Goal: Task Accomplishment & Management: Use online tool/utility

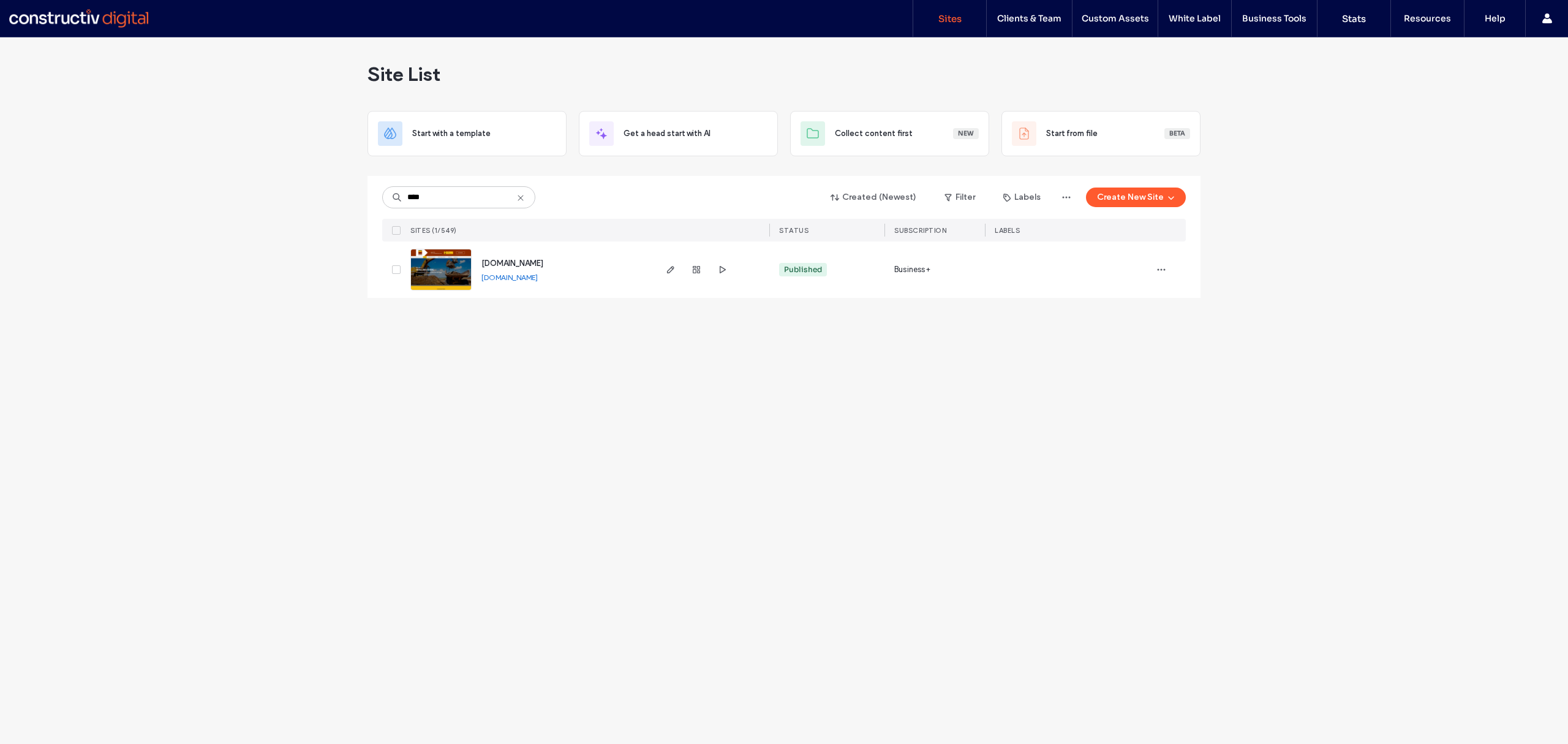
click at [529, 278] on link "www.hoggbrothers.com.au" at bounding box center [510, 277] width 56 height 9
click at [446, 199] on input "****" at bounding box center [459, 198] width 153 height 22
type input "*****"
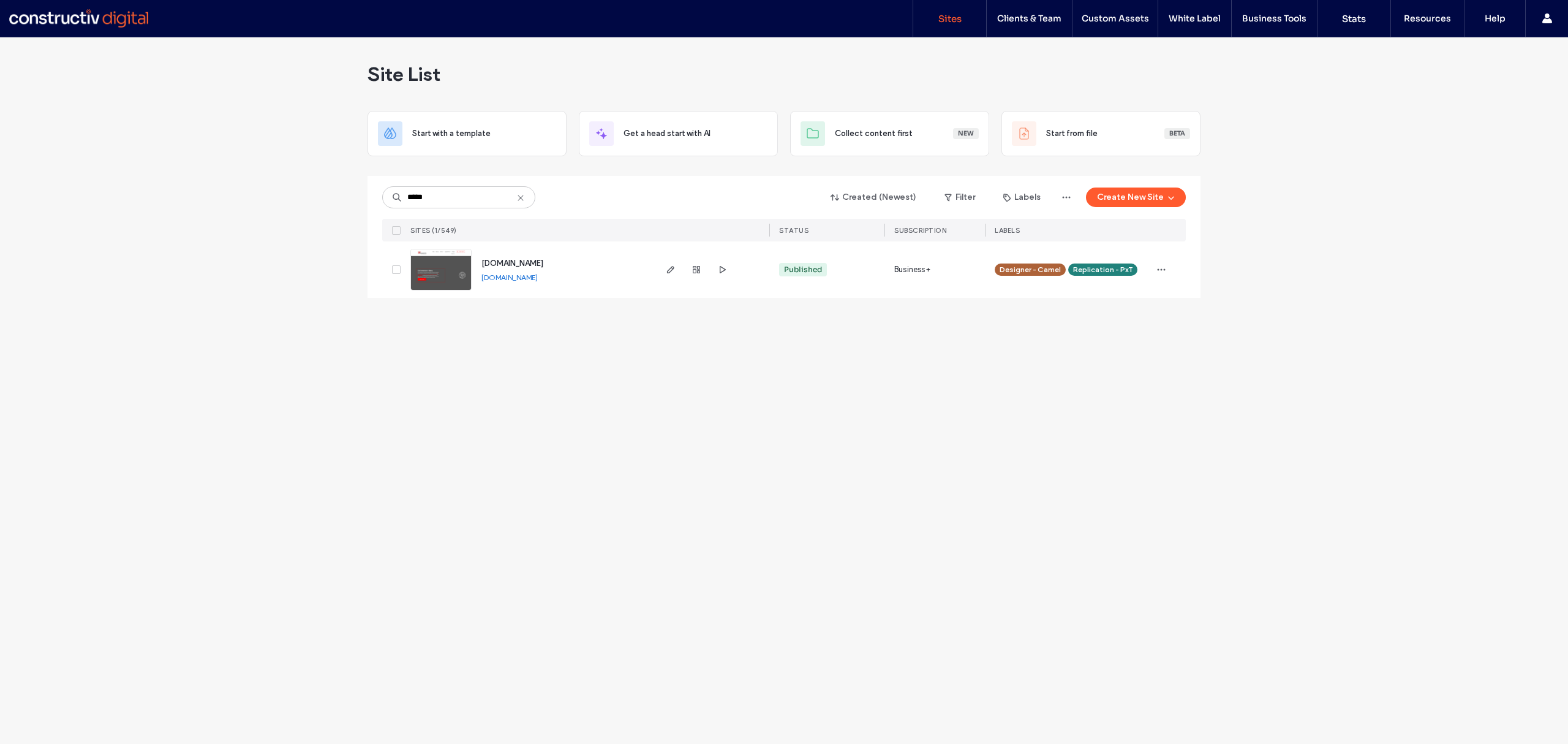
click at [454, 270] on img at bounding box center [441, 290] width 60 height 83
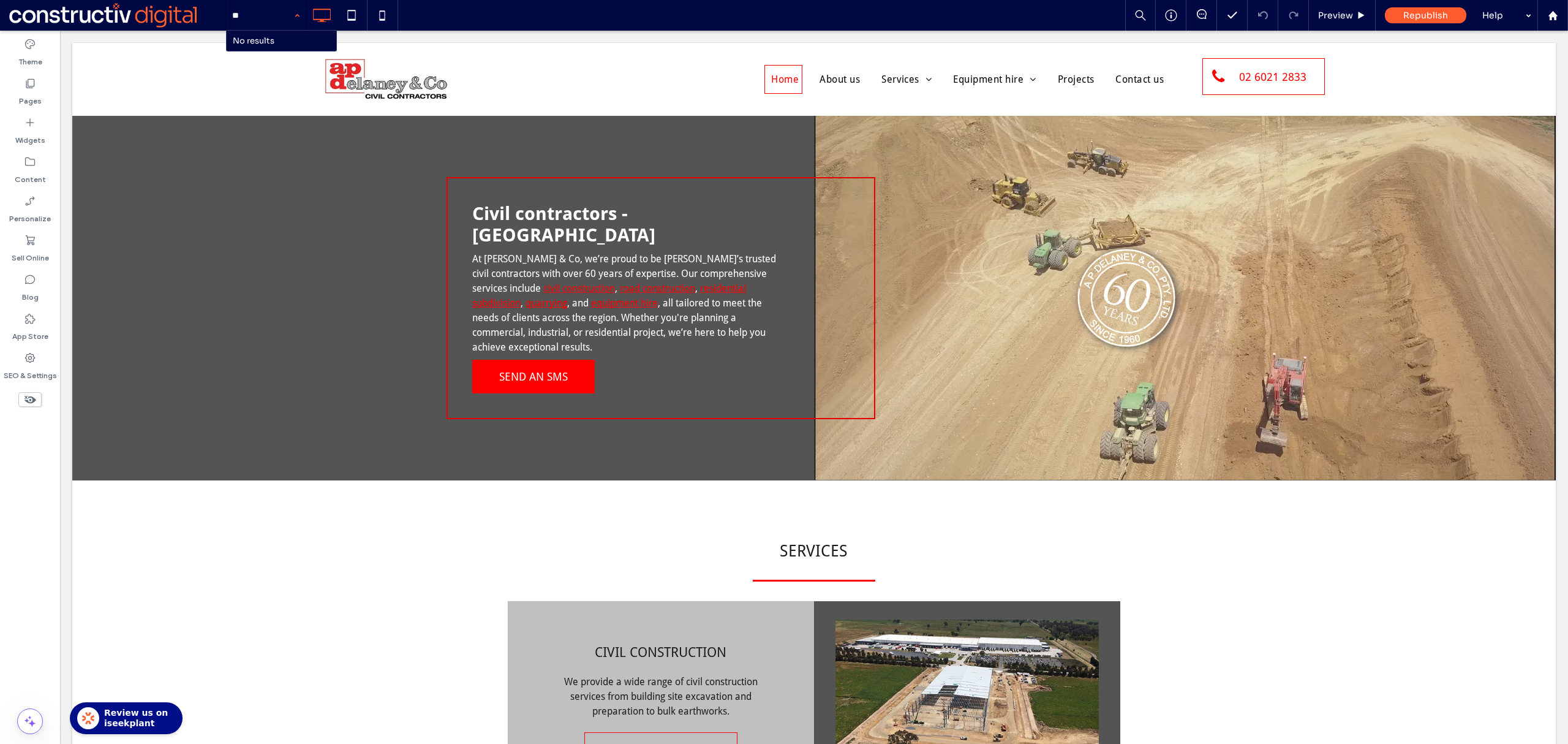
type input "*"
type input "****"
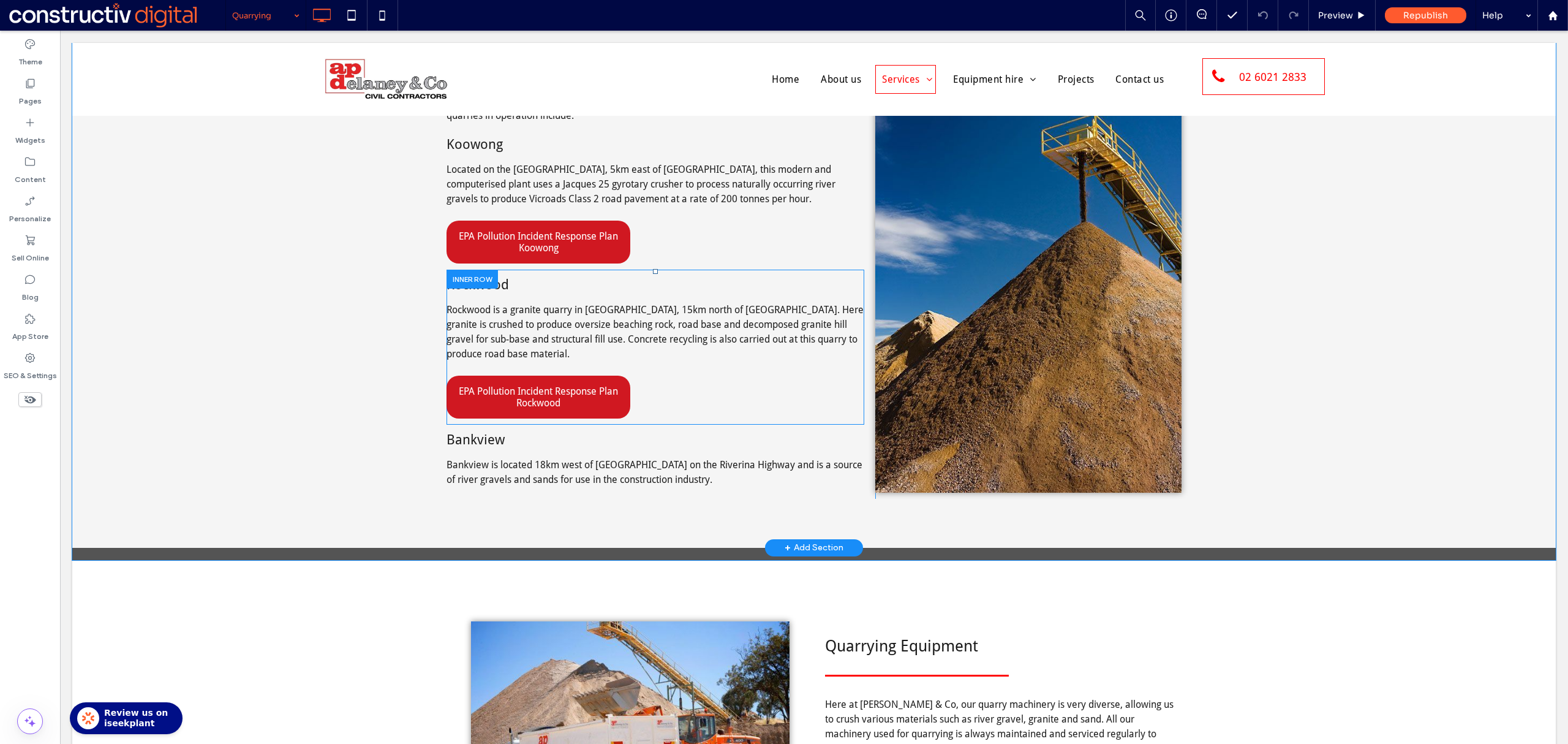
scroll to position [1182, 0]
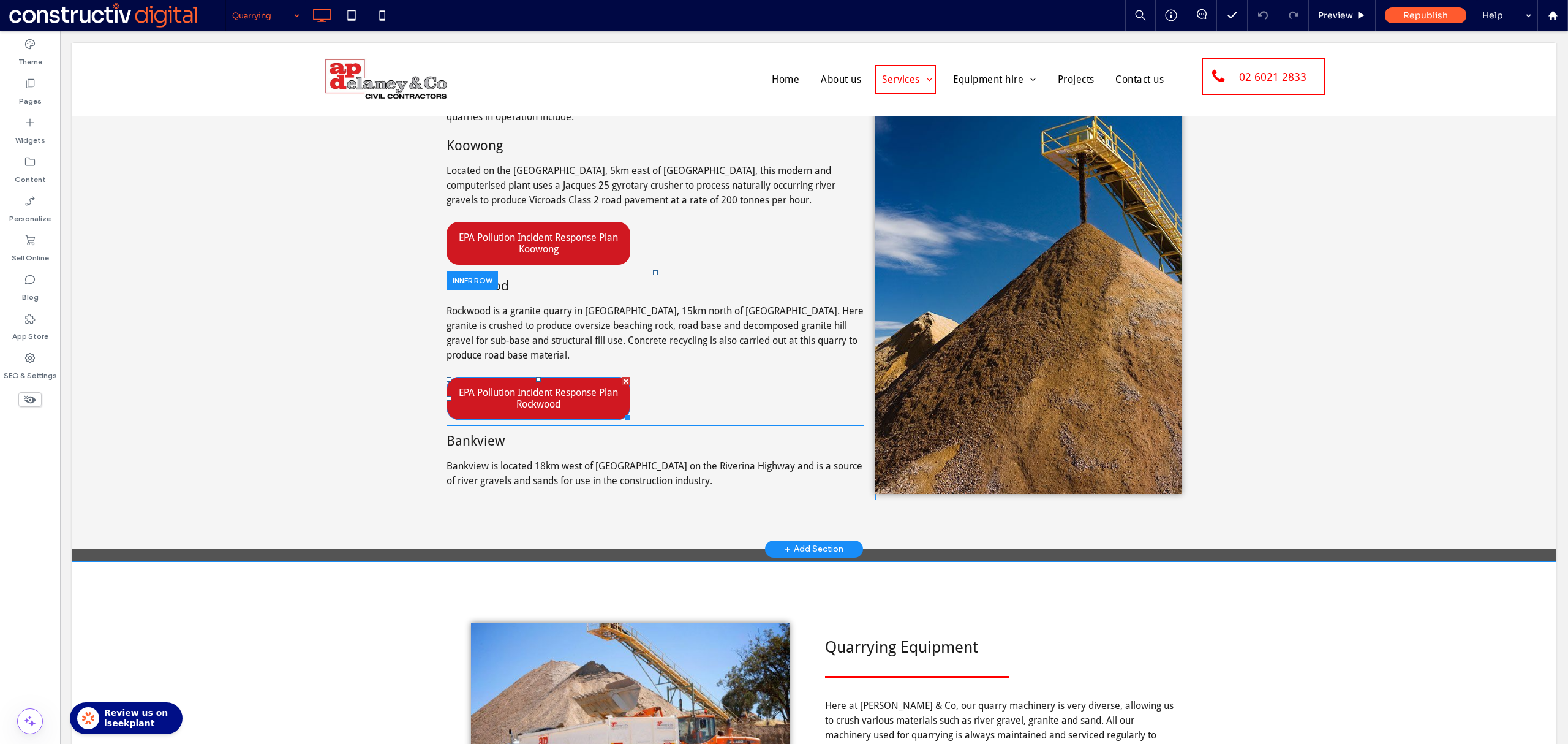
click at [582, 398] on span "EPA Pollution Incident Response Plan Rockwood" at bounding box center [538, 398] width 184 height 23
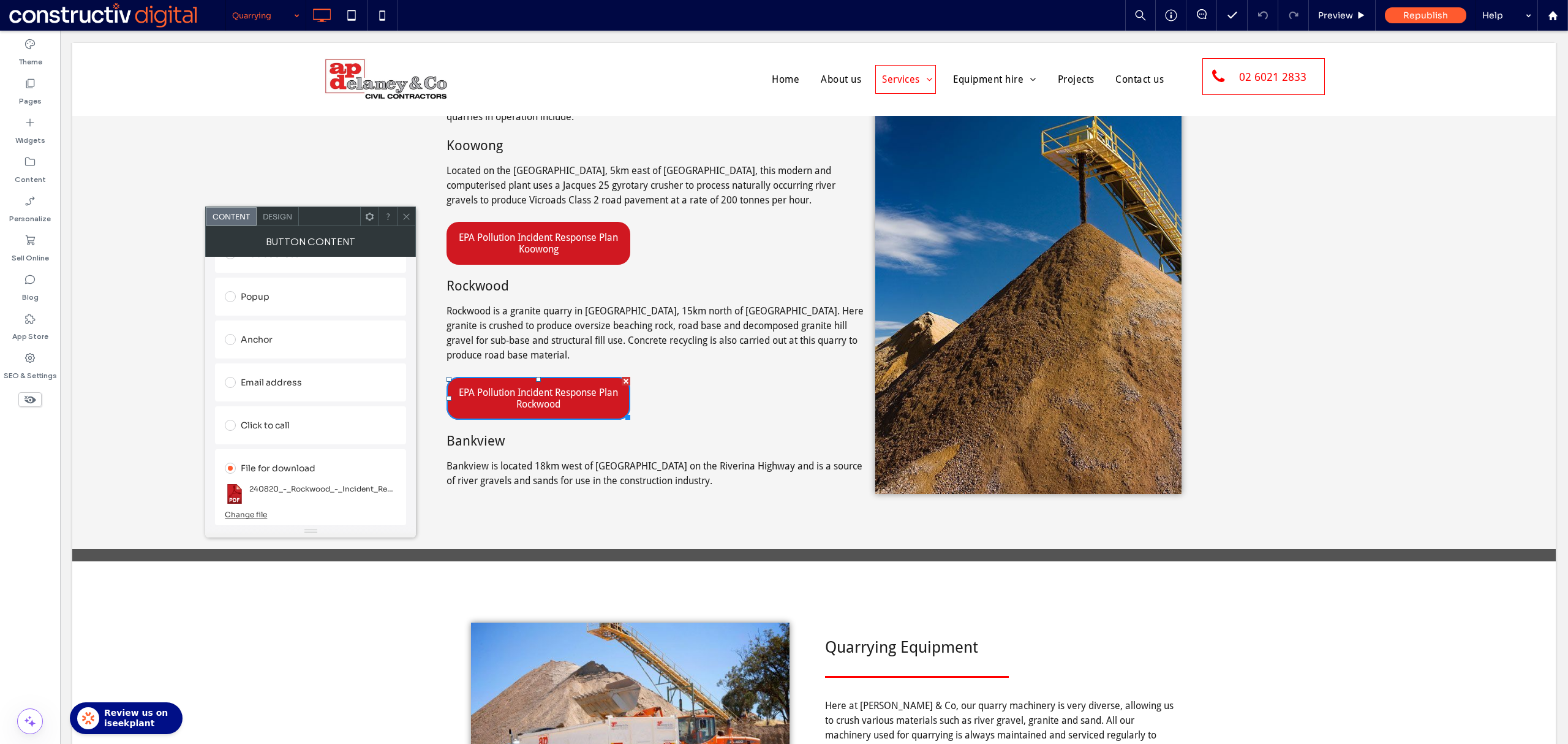
scroll to position [196, 0]
click at [250, 516] on div "Change file" at bounding box center [246, 514] width 42 height 9
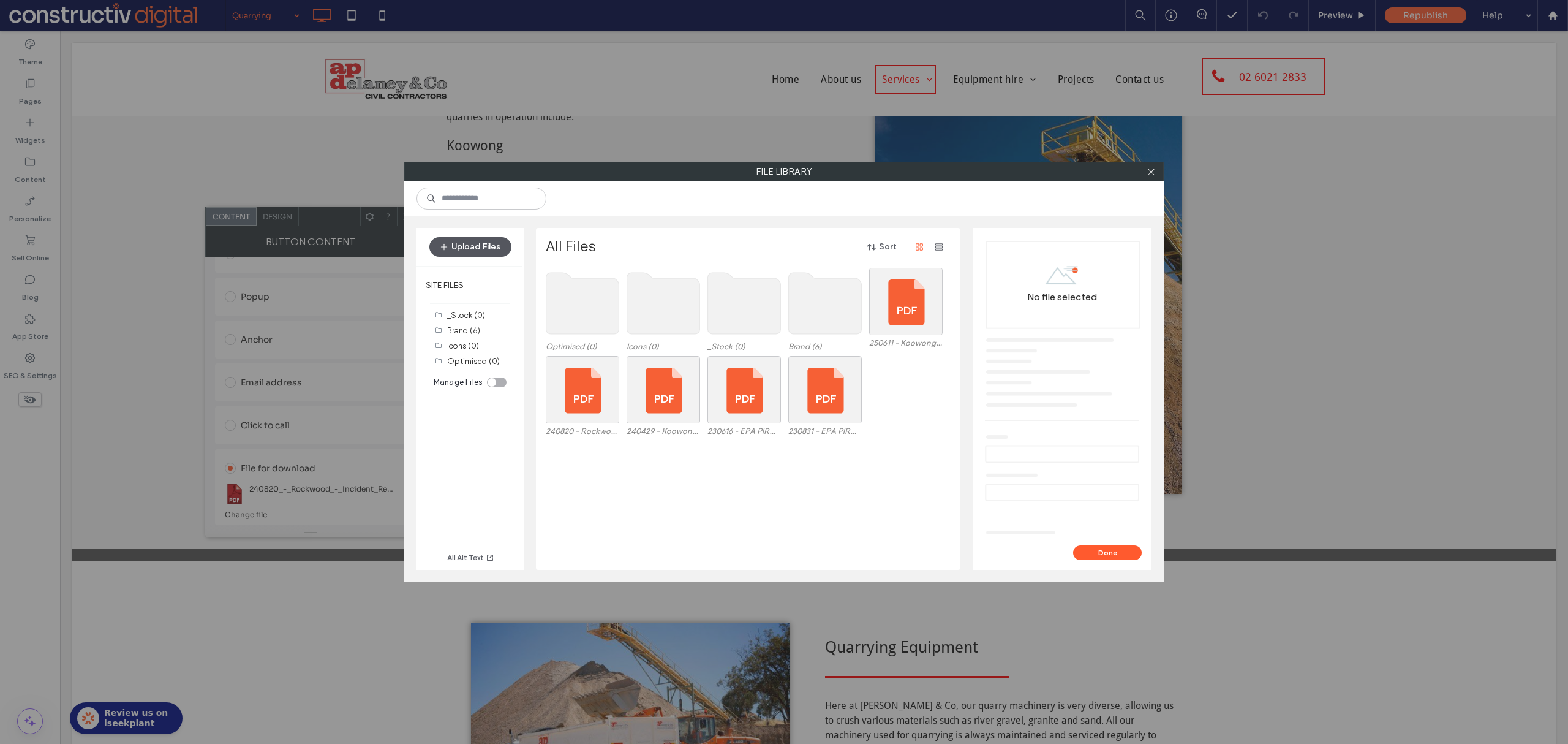
click at [490, 253] on button "Upload Files" at bounding box center [471, 247] width 82 height 20
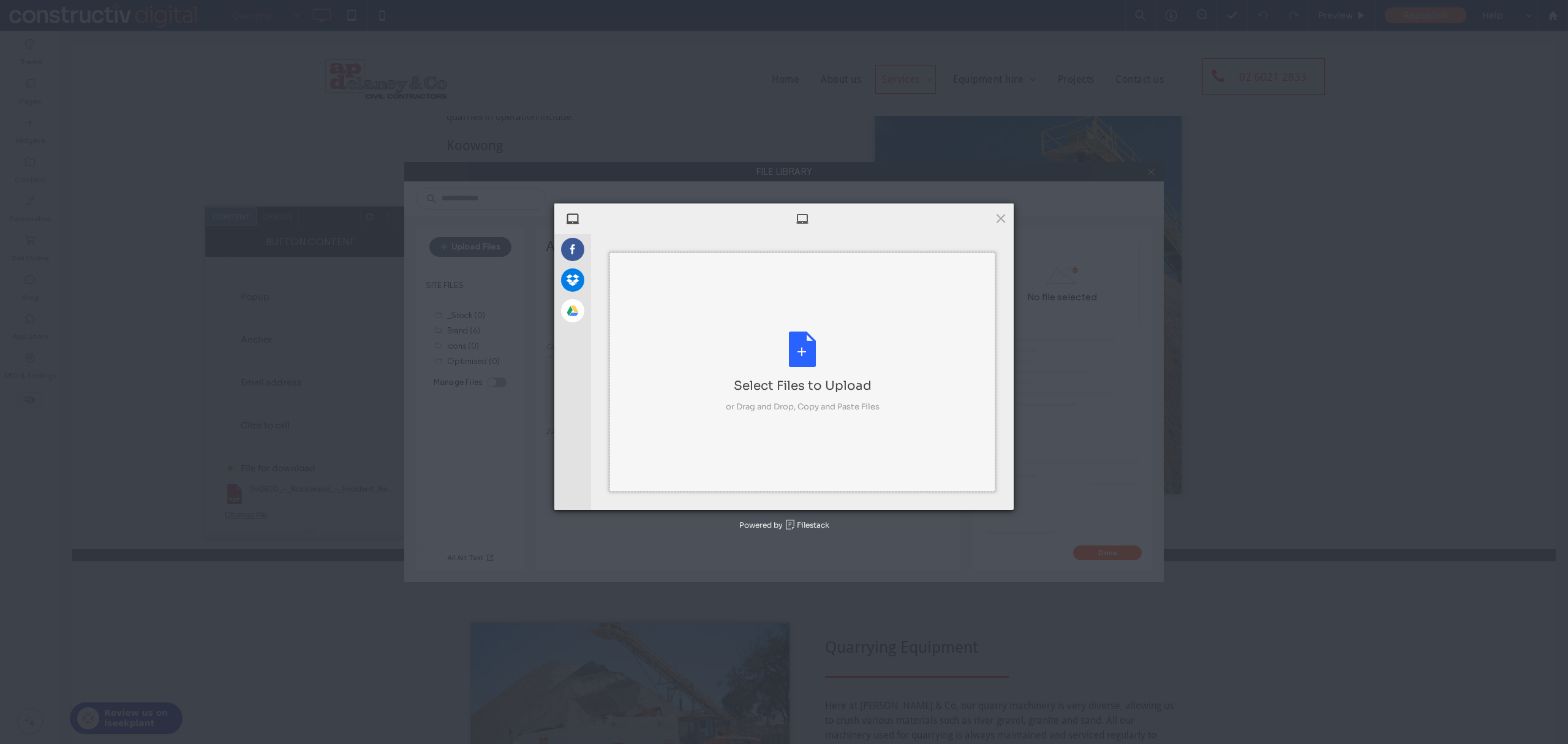
click at [801, 326] on div "Select Files to Upload or Drag and Drop, Copy and Paste Files" at bounding box center [802, 372] width 386 height 239
click at [966, 498] on span "Upload 1" at bounding box center [974, 494] width 29 height 10
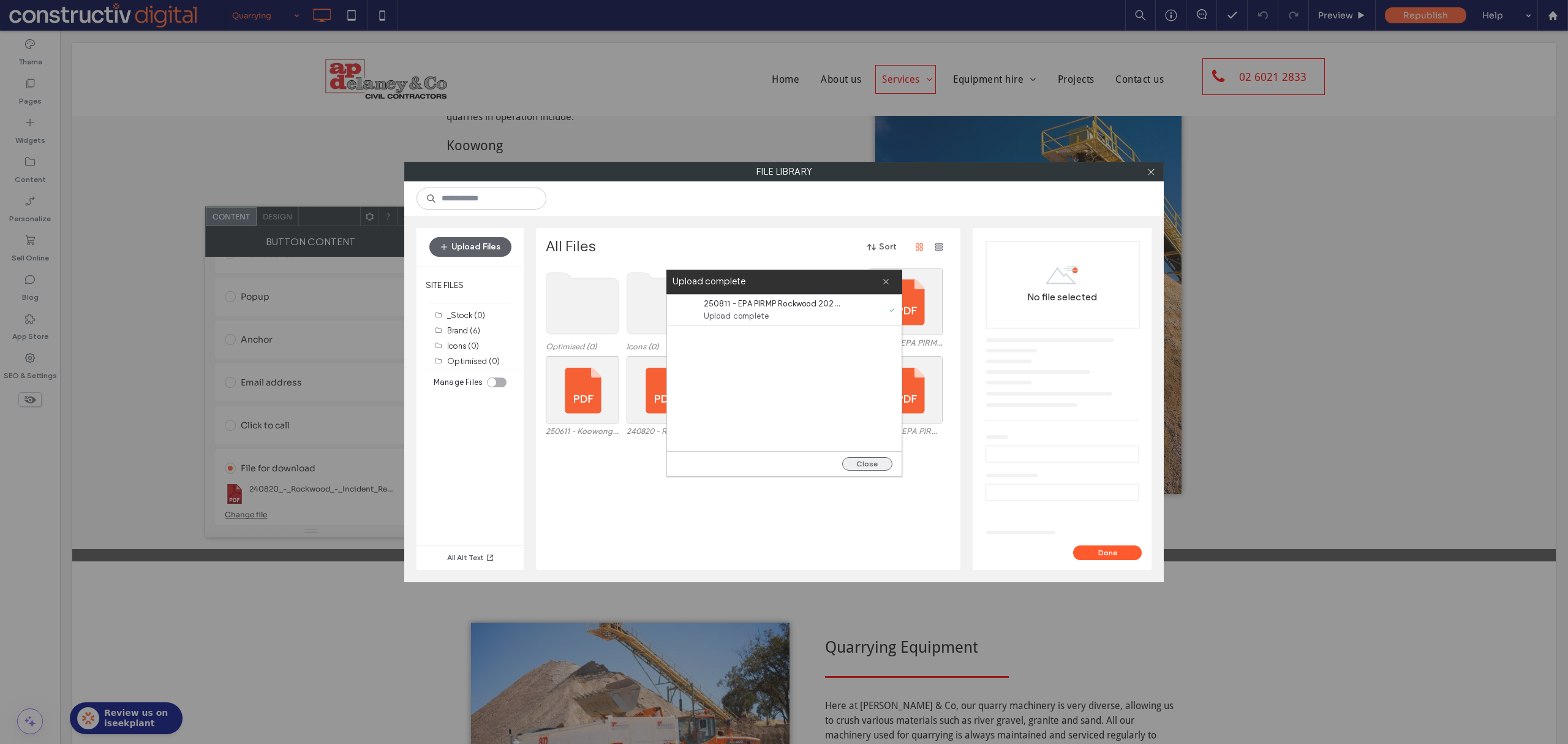
click at [864, 461] on button "Close" at bounding box center [867, 464] width 50 height 14
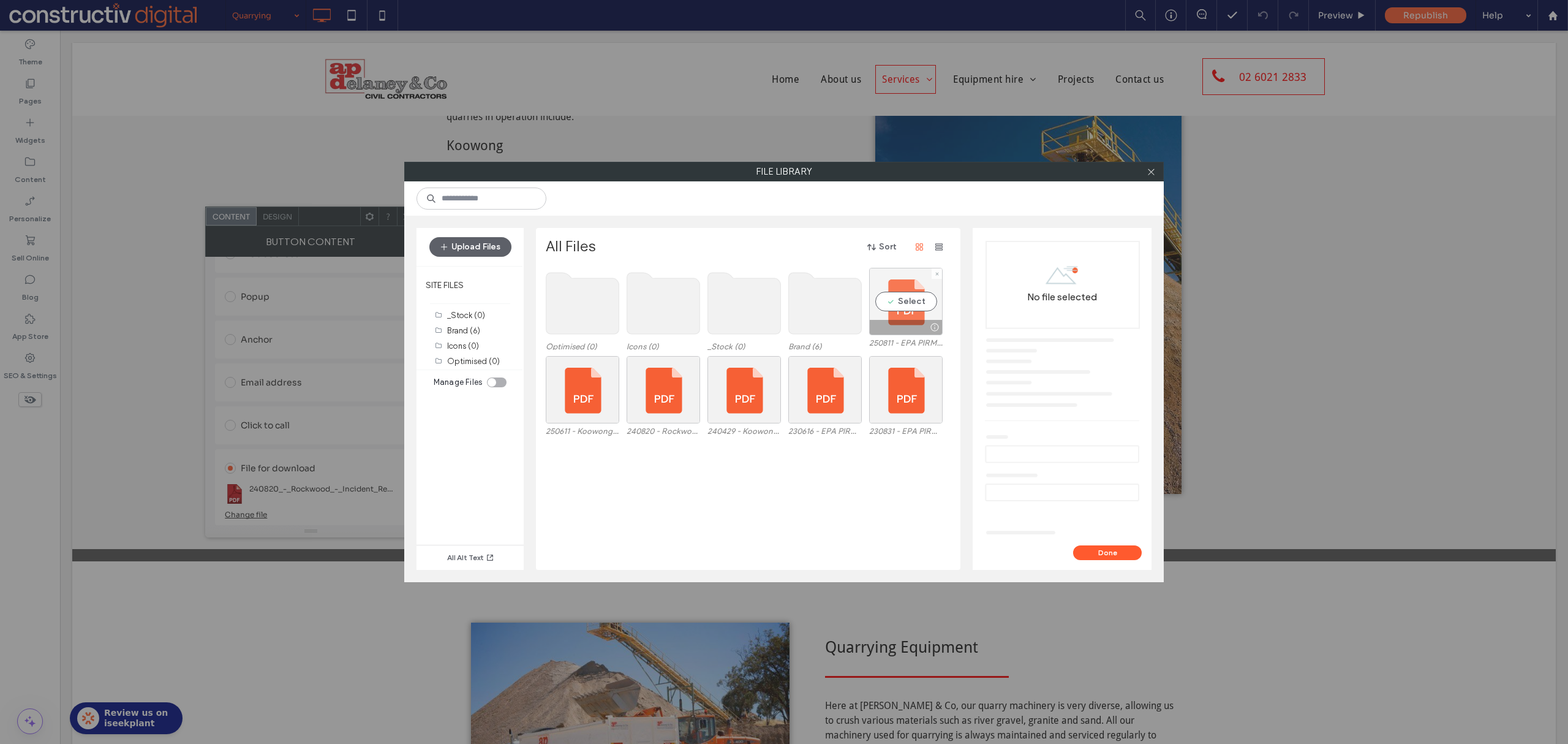
click at [910, 290] on div "Select" at bounding box center [906, 301] width 74 height 68
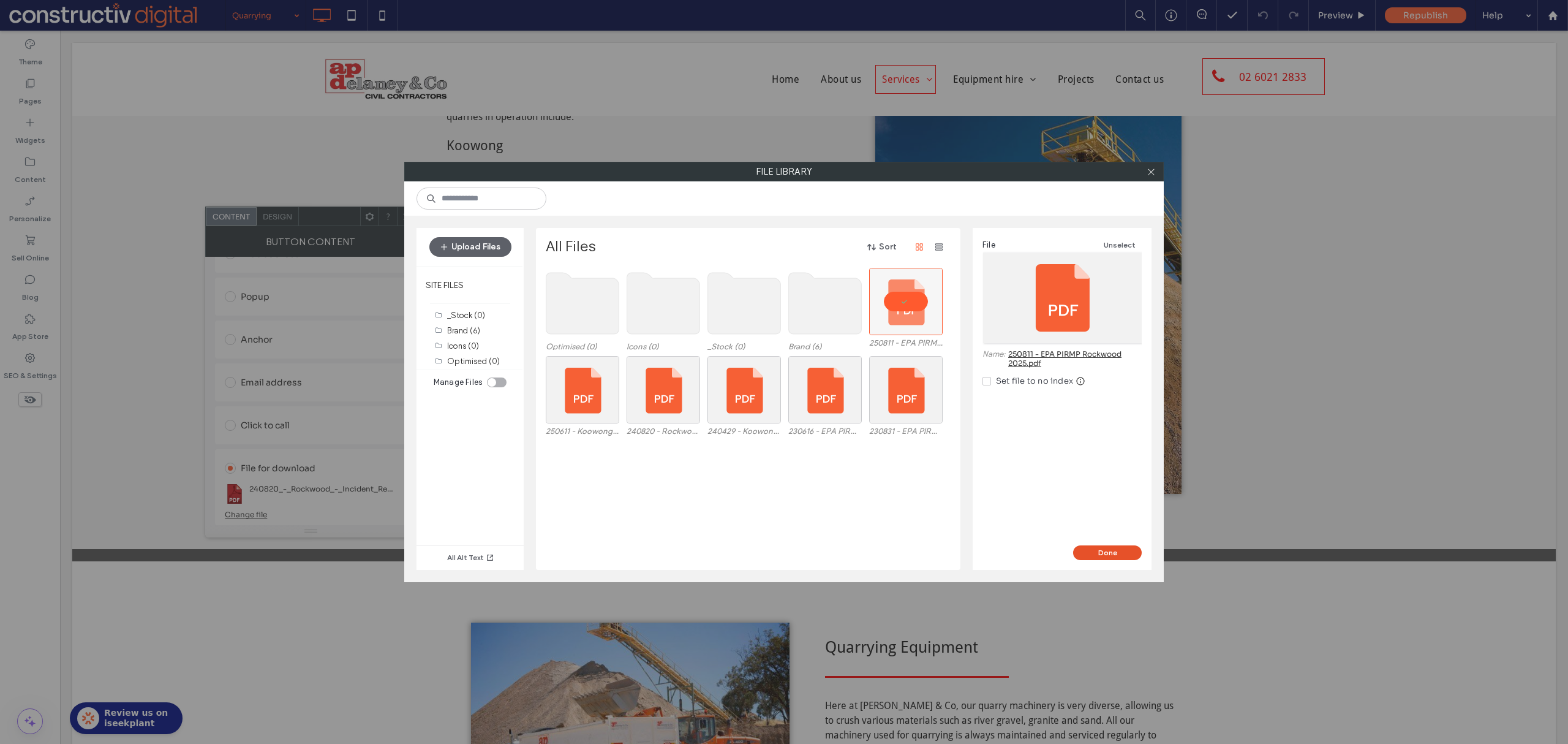
click at [1113, 549] on button "Done" at bounding box center [1108, 552] width 68 height 15
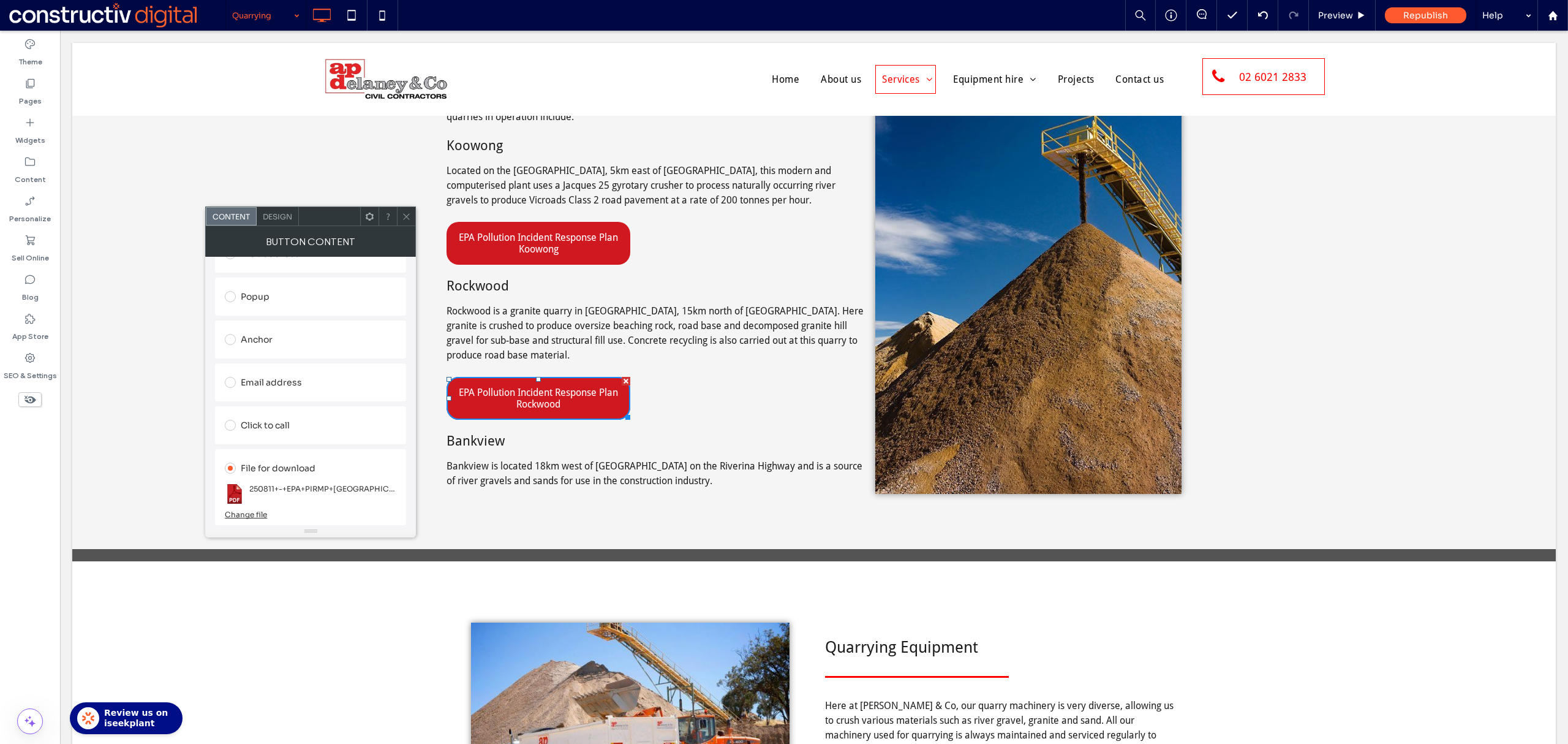
click at [404, 218] on icon at bounding box center [406, 217] width 9 height 9
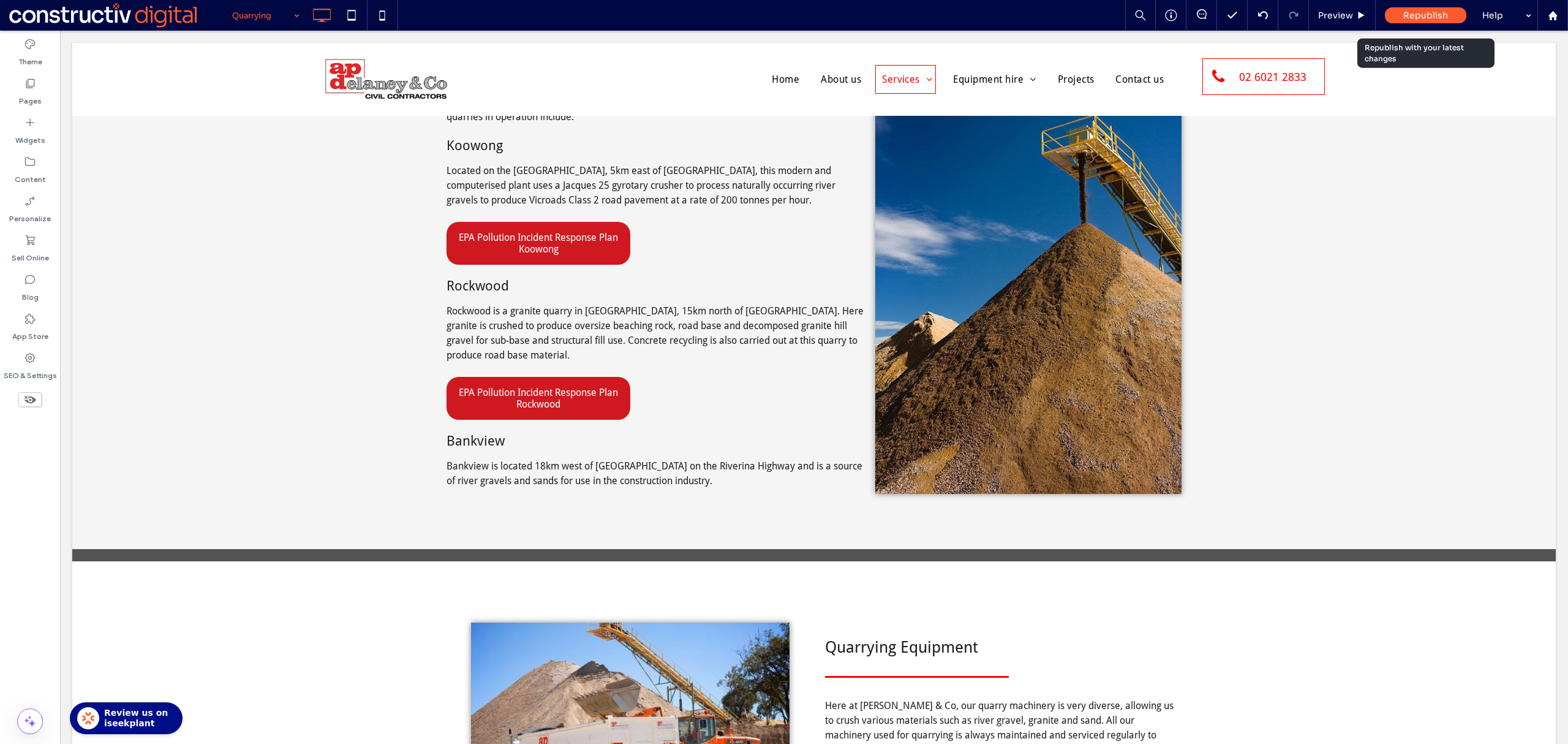
click at [1412, 3] on div "Republish" at bounding box center [1425, 15] width 81 height 31
click at [1414, 5] on div "Republish" at bounding box center [1425, 15] width 81 height 31
click at [1410, 17] on span "Republish" at bounding box center [1426, 15] width 45 height 11
